Goal: Find specific page/section: Find specific page/section

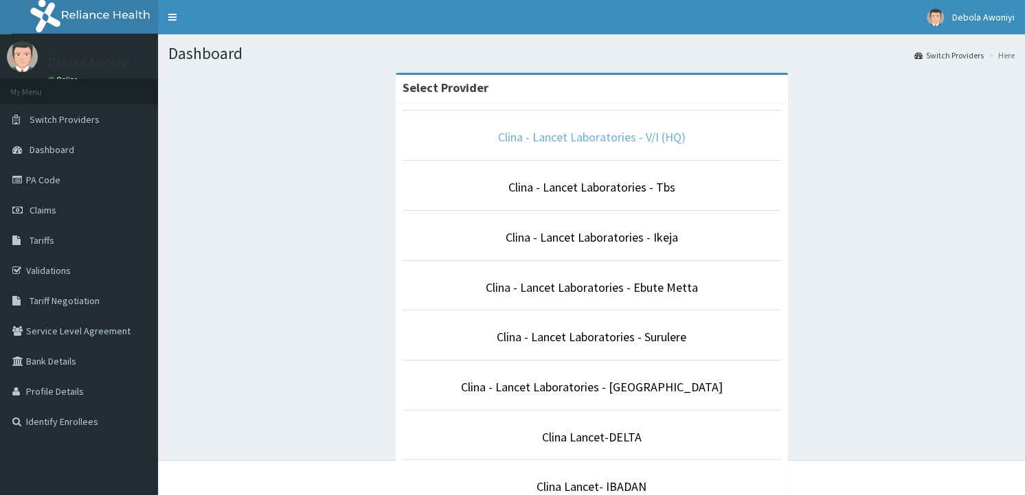
click at [591, 139] on link "Clina - Lancet Laboratories - V/I (HQ)" at bounding box center [591, 137] width 187 height 16
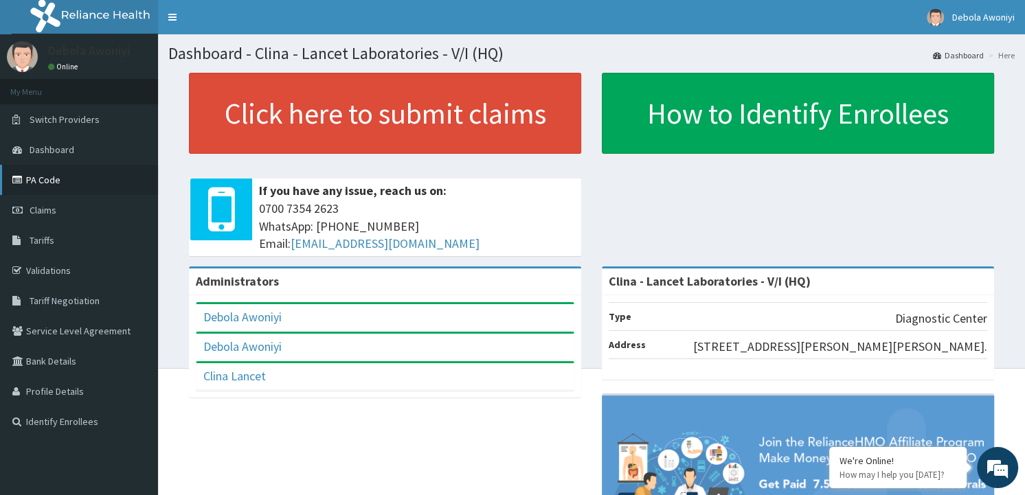
click at [50, 174] on link "PA Code" at bounding box center [79, 180] width 158 height 30
